Goal: Information Seeking & Learning: Check status

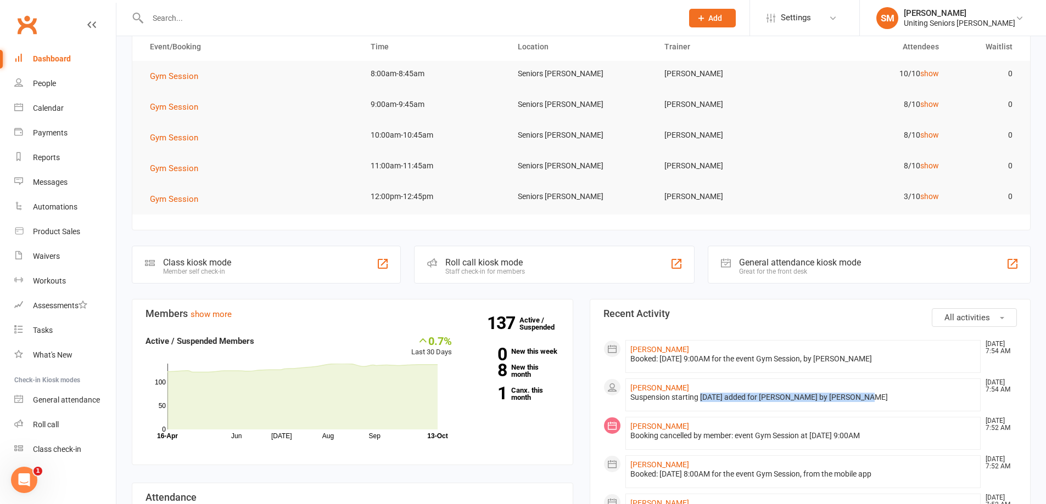
drag, startPoint x: 701, startPoint y: 397, endPoint x: 861, endPoint y: 395, distance: 159.7
click at [861, 395] on div "Suspension starting [DATE] added for [PERSON_NAME] by [PERSON_NAME]" at bounding box center [803, 397] width 346 height 9
click at [916, 398] on div "Suspension starting [DATE] added for [PERSON_NAME] by [PERSON_NAME]" at bounding box center [803, 397] width 346 height 9
click at [640, 386] on link "[PERSON_NAME]" at bounding box center [659, 388] width 59 height 9
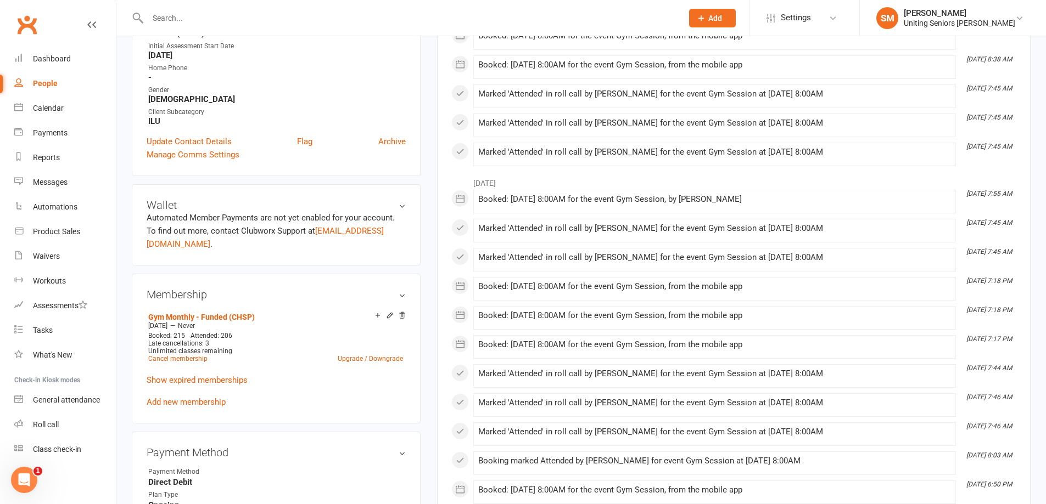
scroll to position [549, 0]
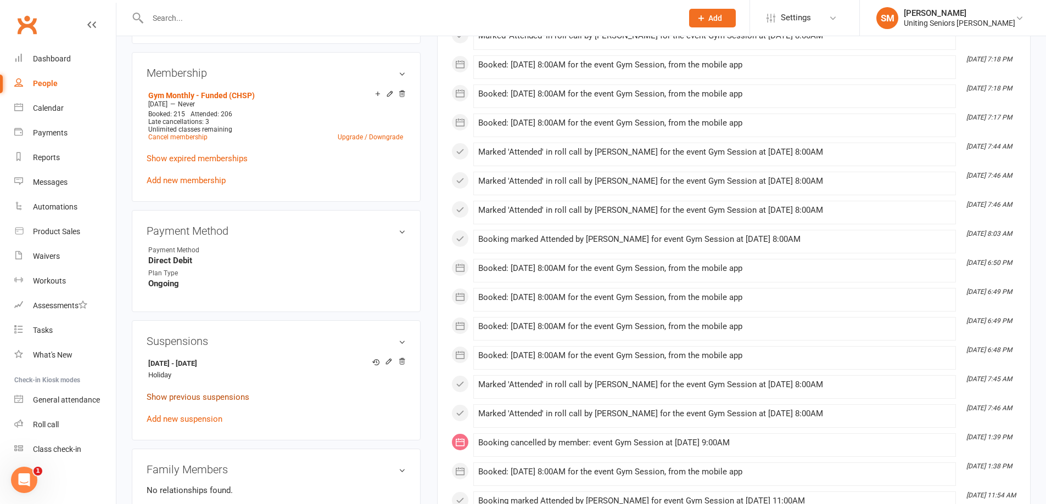
click at [206, 392] on link "Show previous suspensions" at bounding box center [198, 397] width 103 height 10
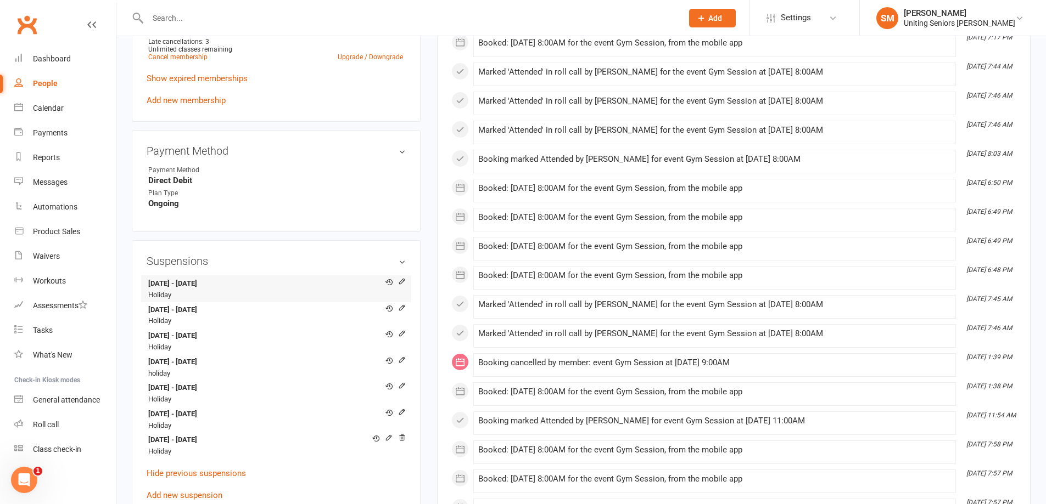
scroll to position [714, 0]
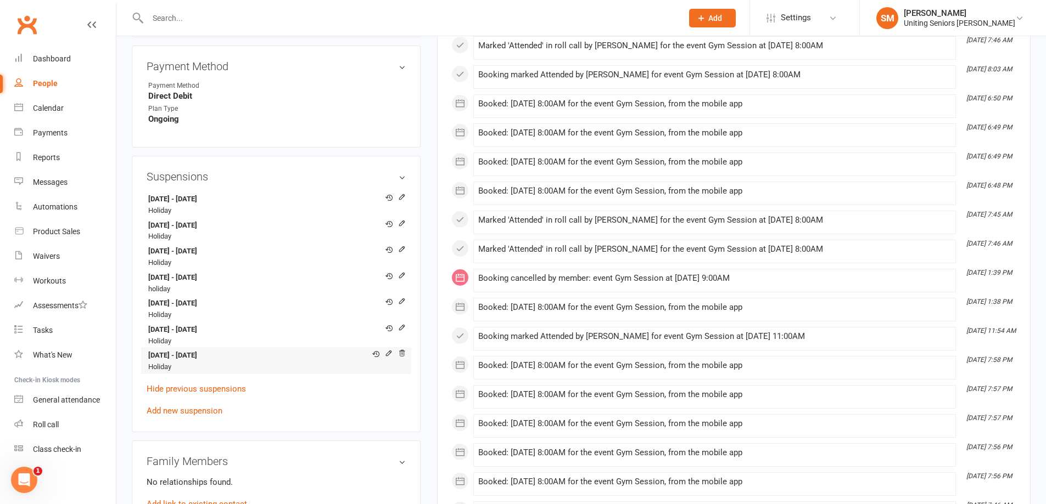
drag, startPoint x: 148, startPoint y: 343, endPoint x: 307, endPoint y: 340, distance: 159.8
click at [304, 347] on li "[DATE] - [DATE] Holiday" at bounding box center [276, 360] width 259 height 27
click at [343, 400] on div "[DATE] - [DATE] Holiday [DATE] - [DATE] Holiday [DATE] - [DATE] Holiday [DATE] …" at bounding box center [276, 304] width 259 height 227
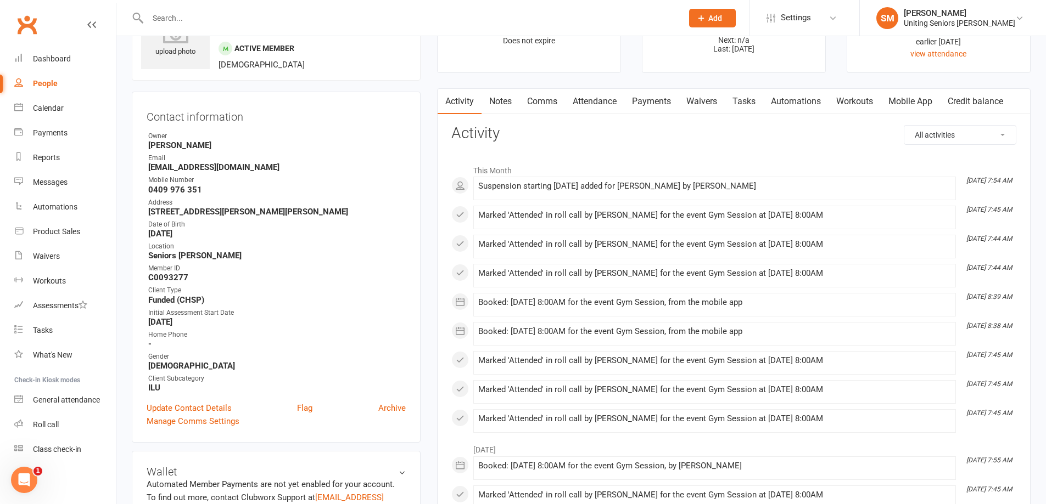
scroll to position [0, 0]
